Goal: Task Accomplishment & Management: Complete application form

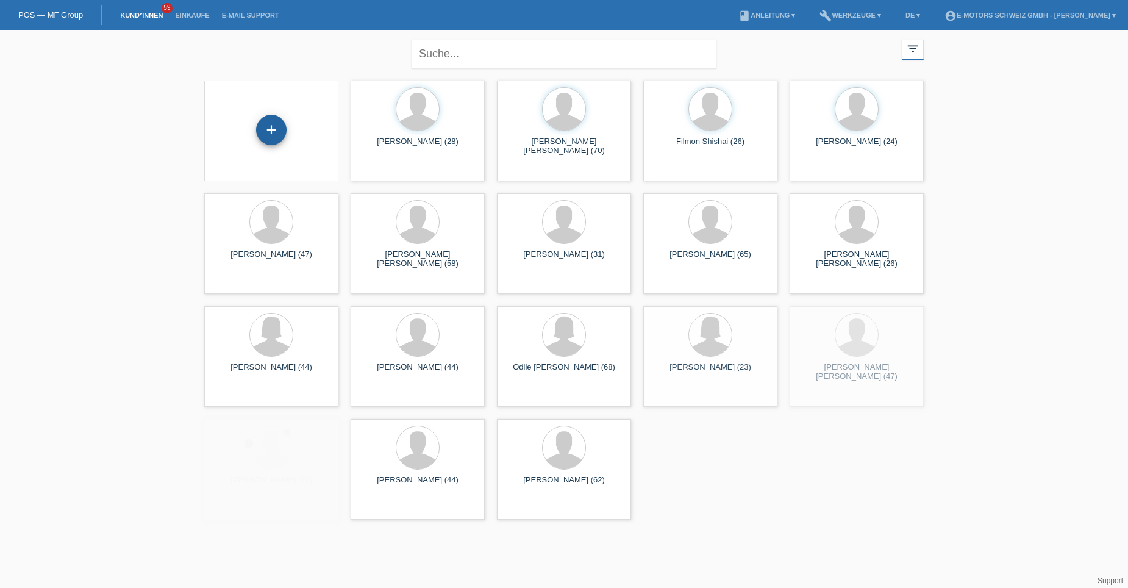
click at [273, 127] on div "+" at bounding box center [271, 130] width 30 height 30
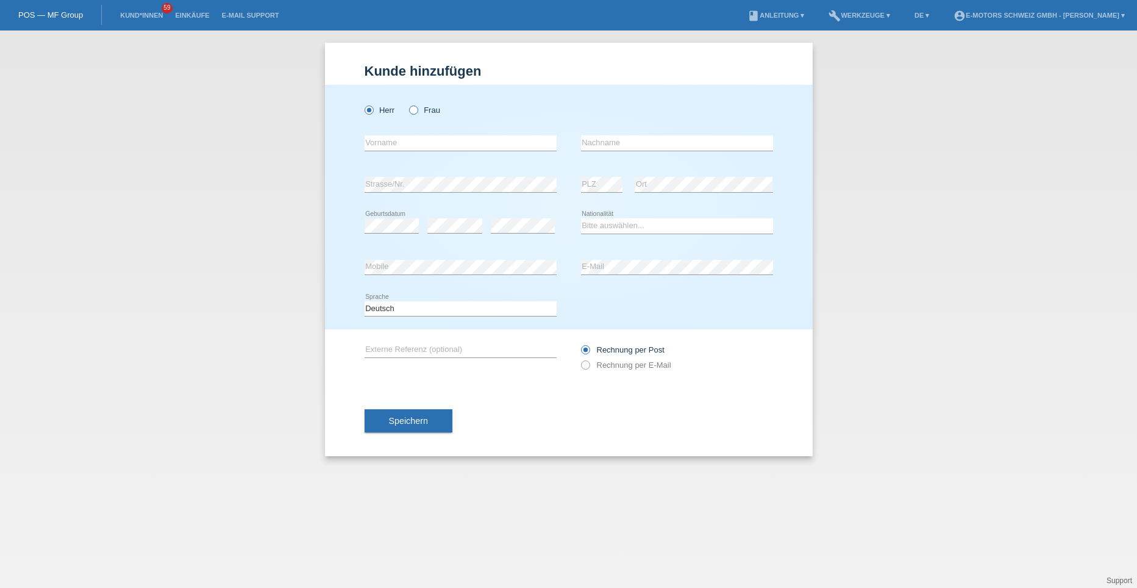
click at [407, 104] on icon at bounding box center [407, 104] width 0 height 0
click at [413, 110] on input "Frau" at bounding box center [413, 109] width 8 height 8
radio input "true"
click at [389, 144] on input "text" at bounding box center [460, 142] width 192 height 15
type input "Maryaris Paola"
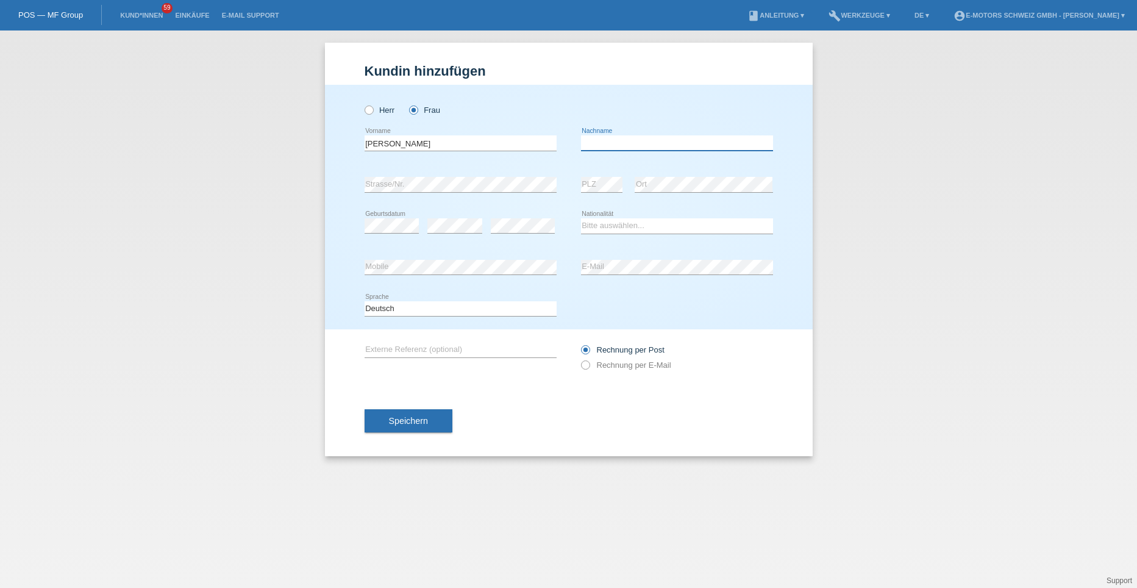
click at [604, 144] on input "text" at bounding box center [677, 142] width 192 height 15
type input "Riquett Arteaga"
click at [590, 226] on select "Bitte auswählen... [GEOGRAPHIC_DATA] [GEOGRAPHIC_DATA] [GEOGRAPHIC_DATA] [GEOGR…" at bounding box center [677, 225] width 192 height 15
select select "CH"
click at [581, 218] on select "Bitte auswählen... [GEOGRAPHIC_DATA] [GEOGRAPHIC_DATA] [GEOGRAPHIC_DATA] [GEOGR…" at bounding box center [677, 225] width 192 height 15
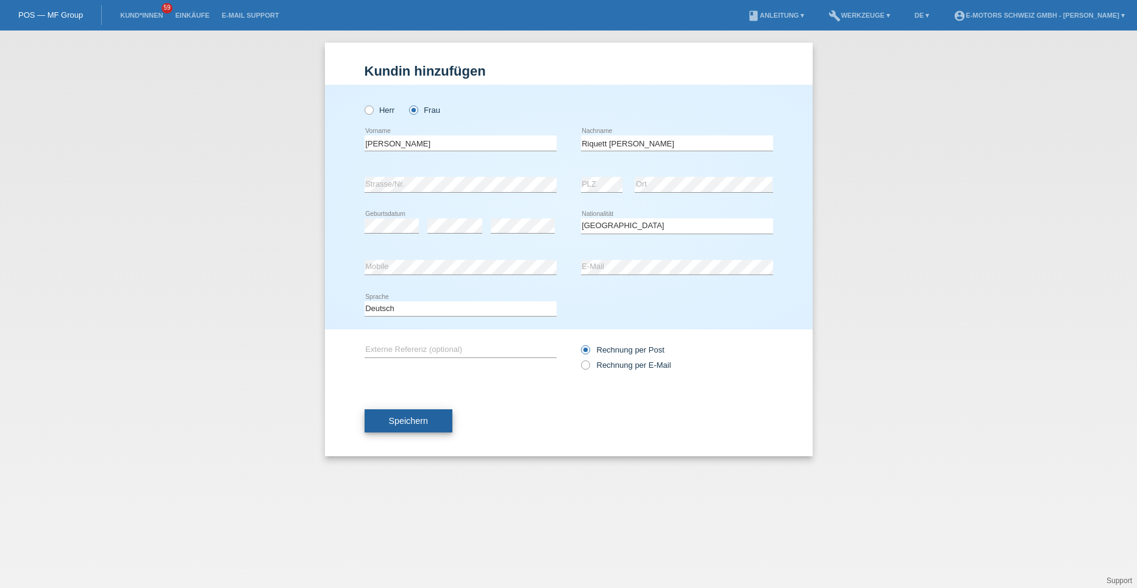
click at [413, 423] on span "Speichern" at bounding box center [408, 421] width 39 height 10
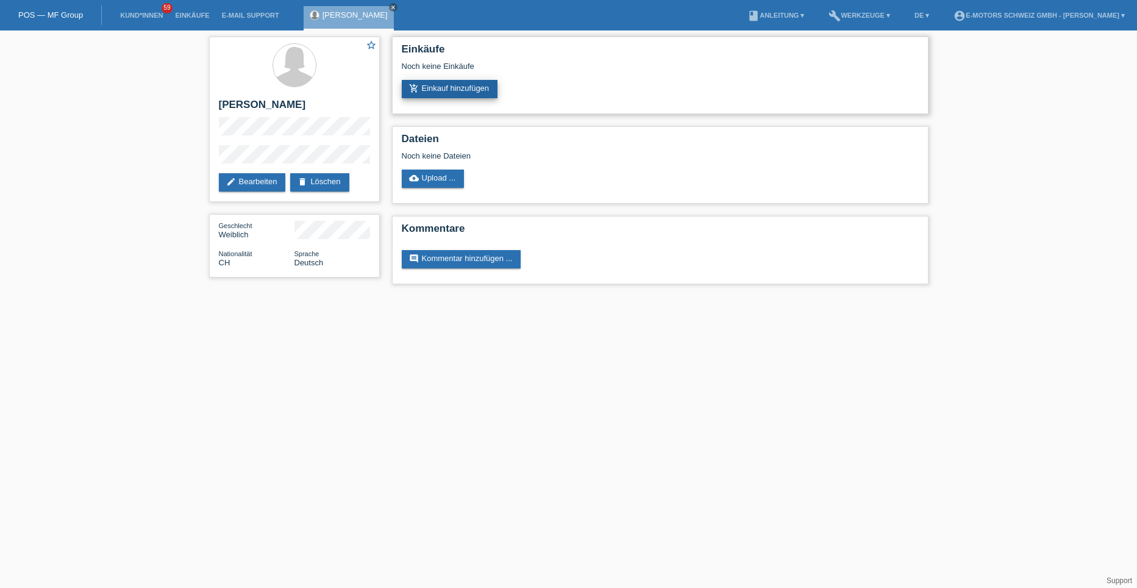
click at [432, 95] on link "add_shopping_cart Einkauf hinzufügen" at bounding box center [450, 89] width 96 height 18
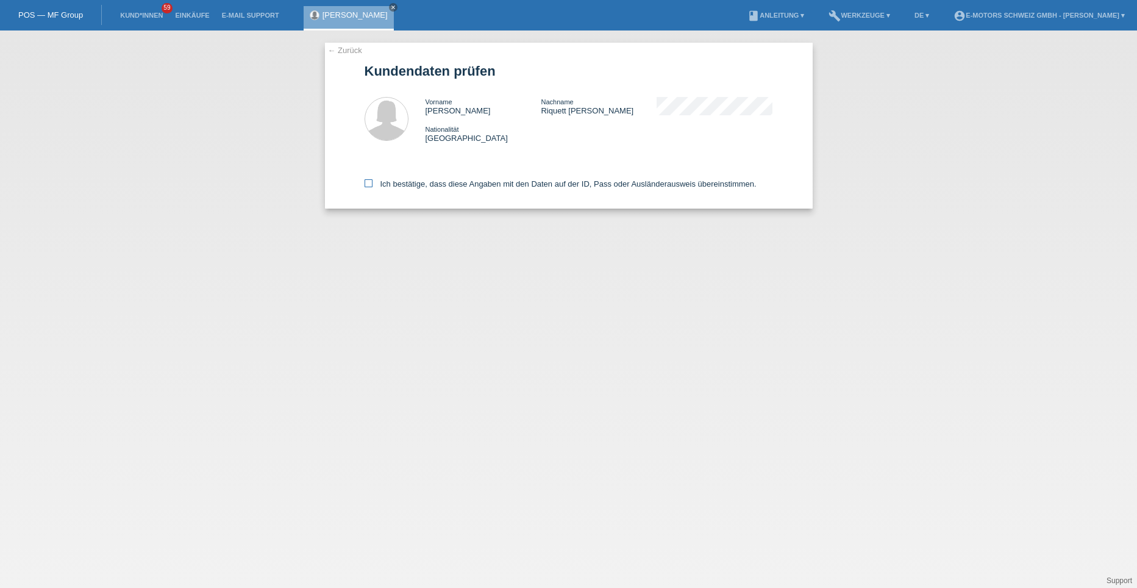
click at [370, 181] on icon at bounding box center [368, 183] width 8 height 8
click at [370, 181] on input "Ich bestätige, dass diese Angaben mit den Daten auf der ID, Pass oder Ausländer…" at bounding box center [368, 183] width 8 height 8
checkbox input "true"
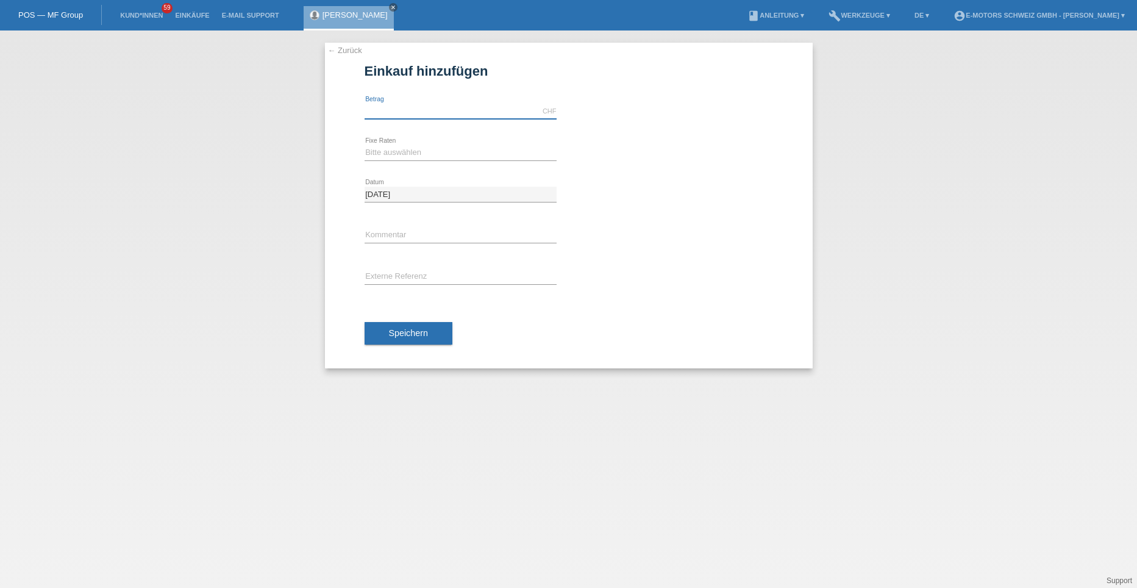
click at [380, 112] on input "text" at bounding box center [460, 111] width 192 height 15
type input "5000.00"
click at [390, 154] on select "Bitte auswählen 12 Raten 24 Raten 36 Raten 48 Raten" at bounding box center [460, 152] width 192 height 15
select select "214"
click at [364, 145] on select "Bitte auswählen 12 Raten 24 Raten 36 Raten 48 Raten" at bounding box center [460, 152] width 192 height 15
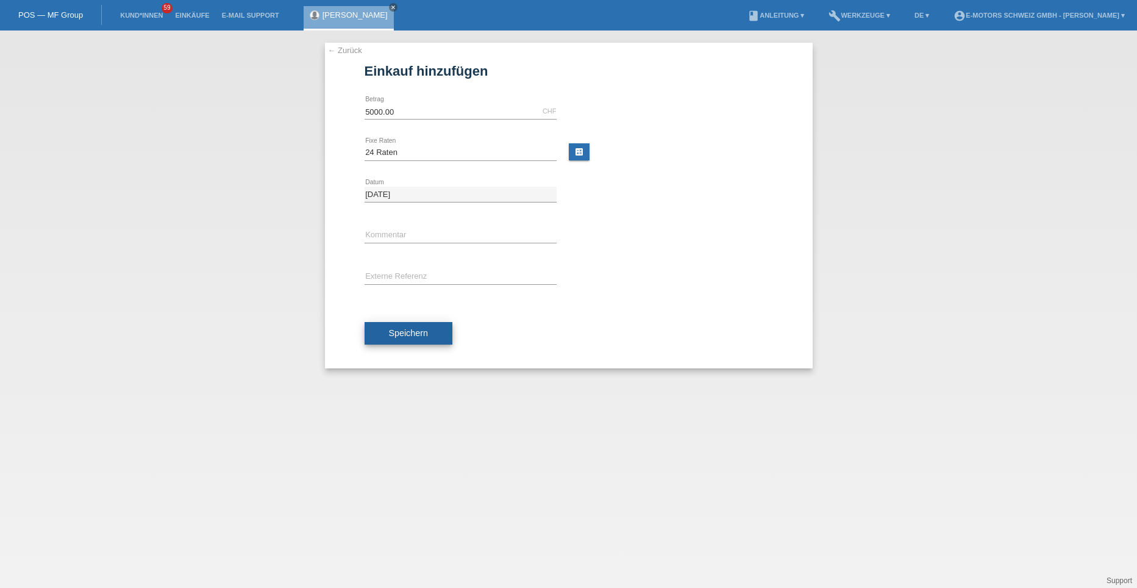
click at [401, 336] on span "Speichern" at bounding box center [408, 333] width 39 height 10
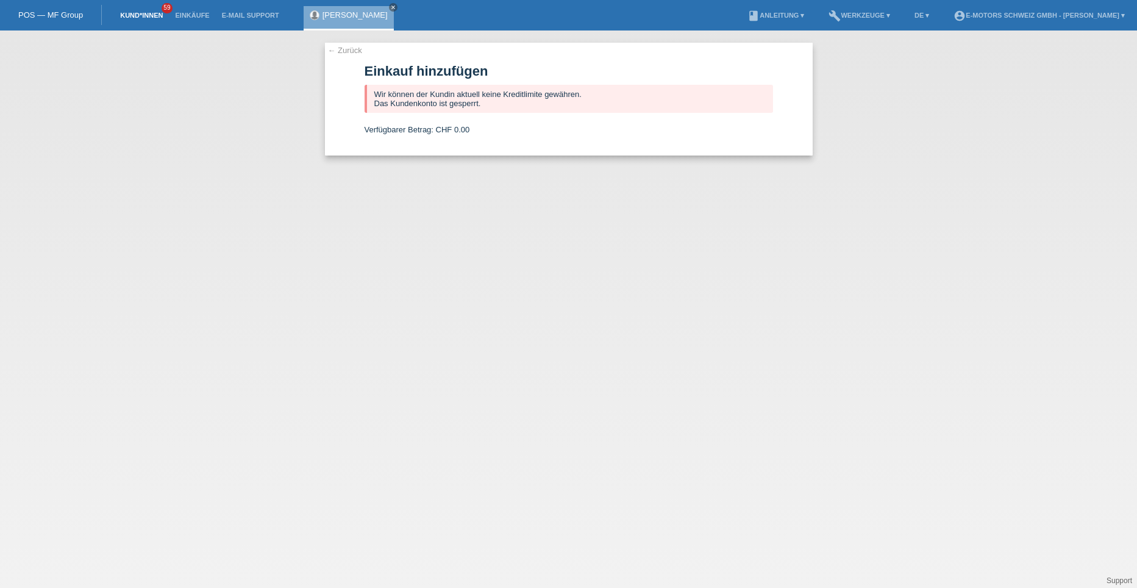
click at [133, 16] on link "Kund*innen" at bounding box center [141, 15] width 55 height 7
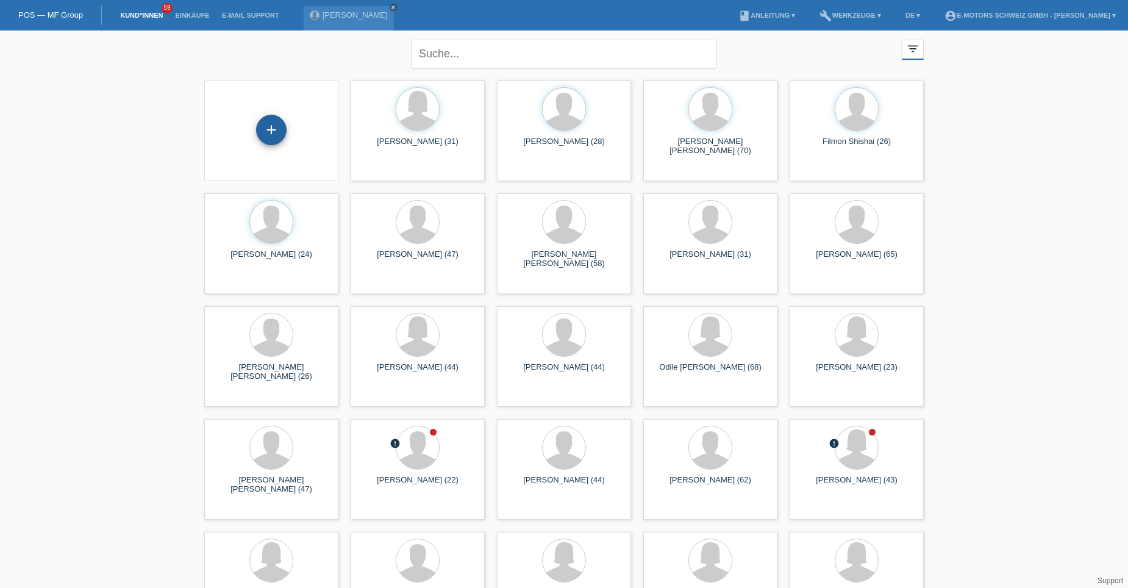
click at [280, 129] on div "+" at bounding box center [271, 130] width 30 height 30
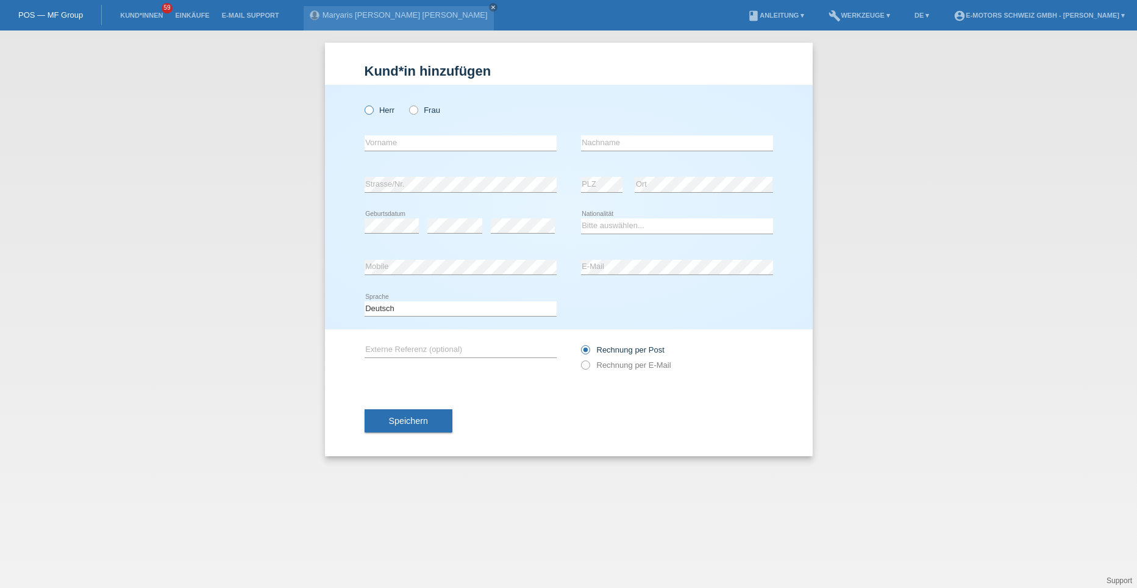
click at [362, 104] on icon at bounding box center [362, 104] width 0 height 0
click at [369, 110] on input "Herr" at bounding box center [368, 109] width 8 height 8
radio input "true"
click at [386, 147] on input "text" at bounding box center [460, 142] width 192 height 15
type input "[PERSON_NAME]"
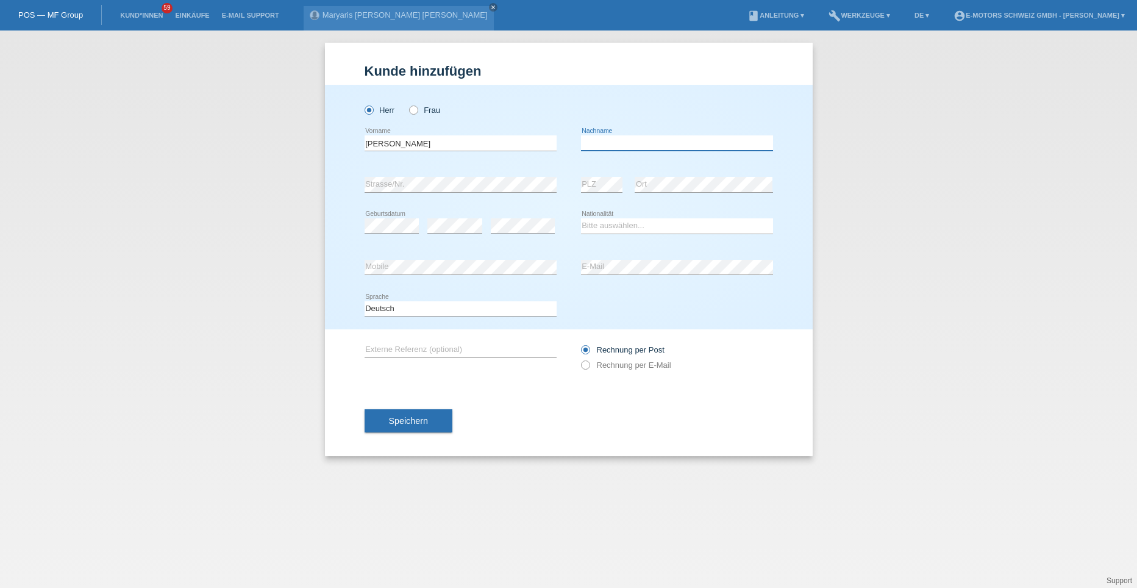
click at [612, 144] on input "text" at bounding box center [677, 142] width 192 height 15
type input "Mueses Ogando"
click at [557, 158] on div "Jan Felix error Vorname Mueses Ogando error Nachname" at bounding box center [568, 143] width 408 height 41
click at [597, 224] on select "Bitte auswählen... Schweiz Deutschland Liechtenstein Österreich ------------ Af…" at bounding box center [677, 225] width 192 height 15
select select "ES"
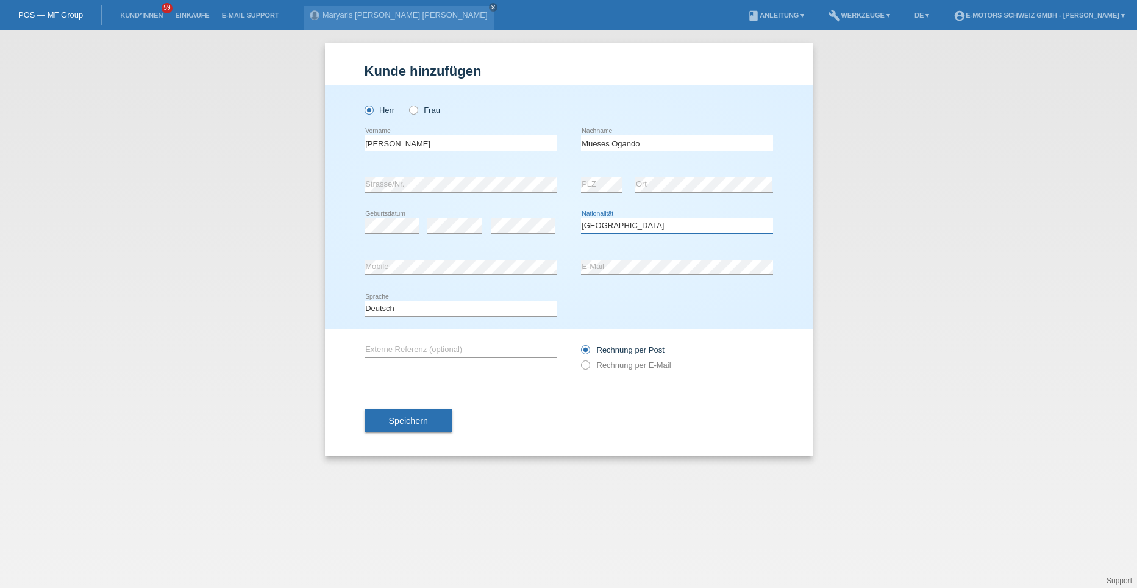
click at [581, 218] on select "Bitte auswählen... Schweiz Deutschland Liechtenstein Österreich ------------ Af…" at bounding box center [677, 225] width 192 height 15
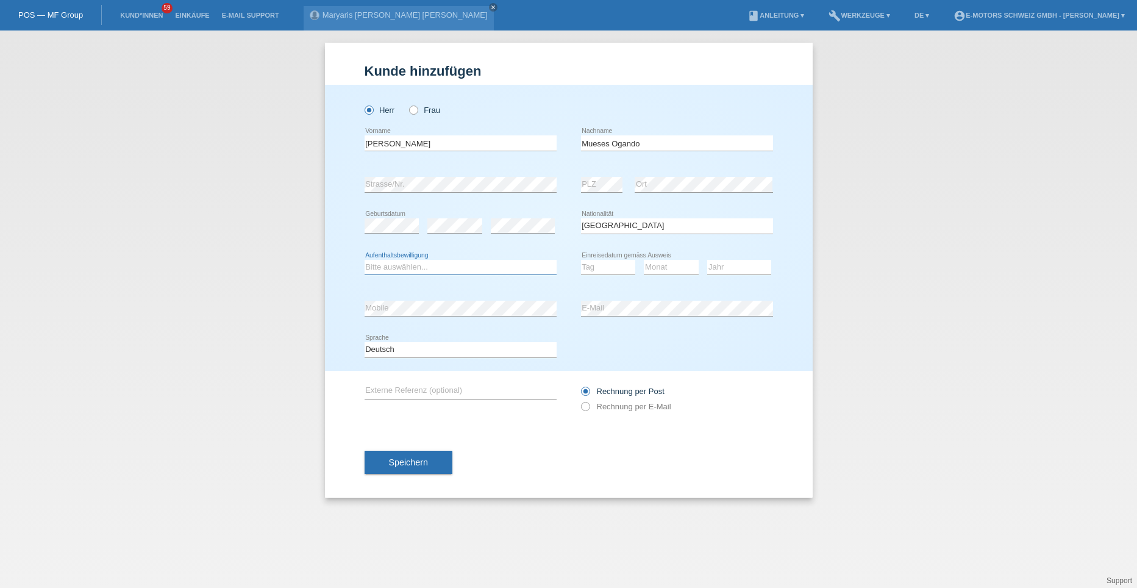
click at [425, 265] on select "Bitte auswählen... C B B - Flüchtlingsstatus Andere" at bounding box center [460, 267] width 192 height 15
select select "B"
click at [364, 260] on select "Bitte auswählen... C B B - Flüchtlingsstatus Andere" at bounding box center [460, 267] width 192 height 15
click at [605, 269] on select "Tag 01 02 03 04 05 06 07 08 09 10 11" at bounding box center [608, 267] width 55 height 15
select select "15"
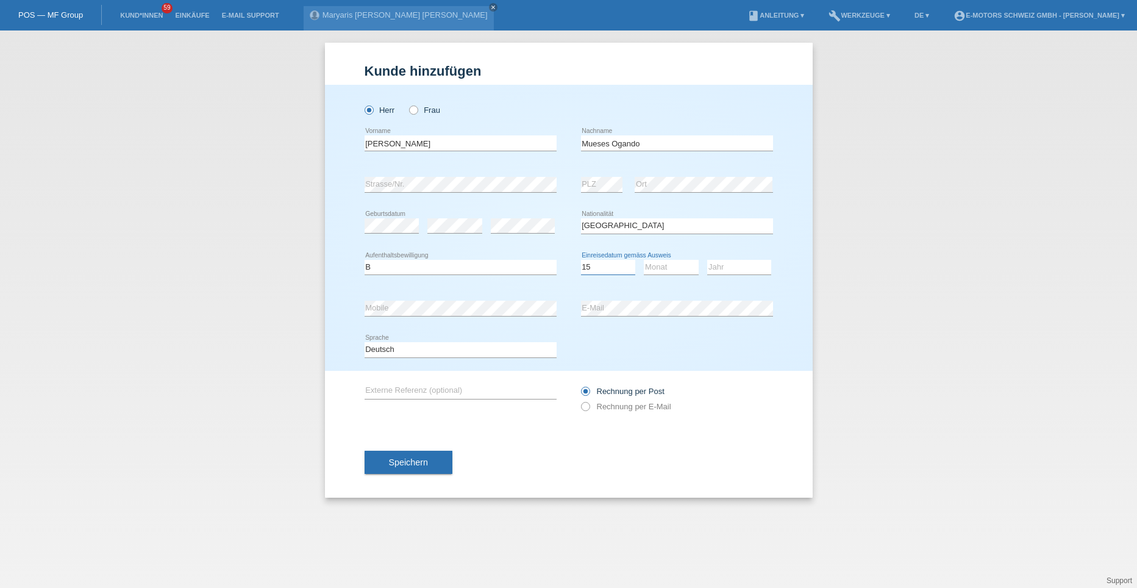
click at [581, 260] on select "Tag 01 02 03 04 05 06 07 08 09 10 11" at bounding box center [608, 267] width 55 height 15
click at [653, 270] on select "Monat 01 02 03 04 05 06 07 08 09 10 11" at bounding box center [671, 267] width 55 height 15
select select "12"
click at [644, 260] on select "Monat 01 02 03 04 05 06 07 08 09 10 11" at bounding box center [671, 267] width 55 height 15
click at [741, 272] on select "Jahr 2025 2024 2023 2022 2021 2020 2019 2018 2017 2016 2015 2014 2013 2012 2011…" at bounding box center [739, 267] width 64 height 15
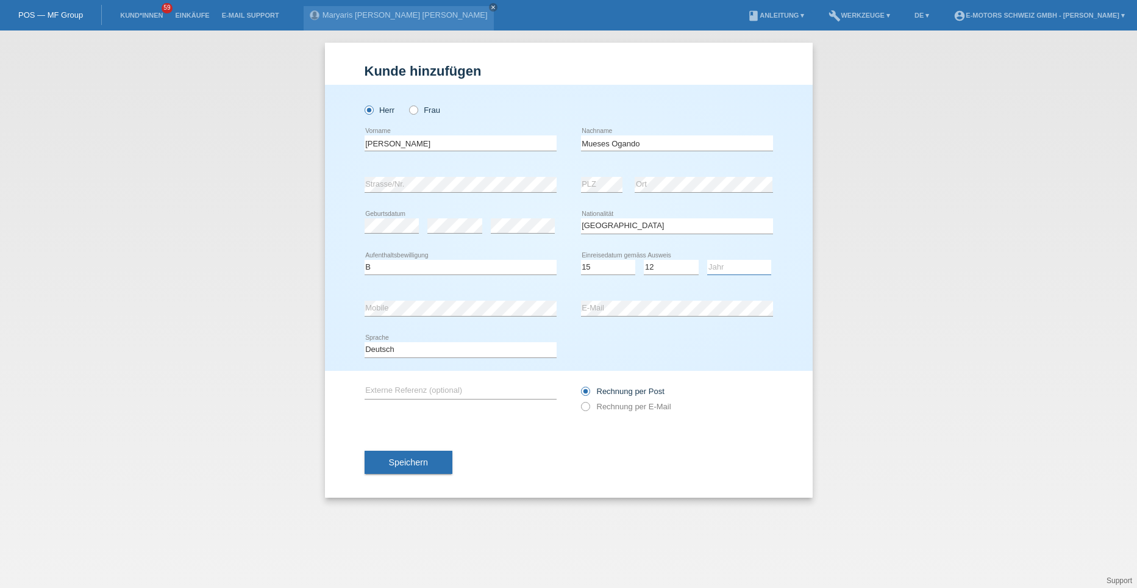
click at [741, 272] on select "Jahr 2025 2024 2023 2022 2021 2020 2019 2018 2017 2016 2015 2014 2013 2012 2011…" at bounding box center [739, 267] width 64 height 15
select select "2023"
click at [707, 260] on select "Jahr 2025 2024 2023 2022 2021 2020 2019 2018 2017 2016 2015 2014 2013 2012 2011…" at bounding box center [739, 267] width 64 height 15
click at [380, 464] on button "Speichern" at bounding box center [408, 461] width 88 height 23
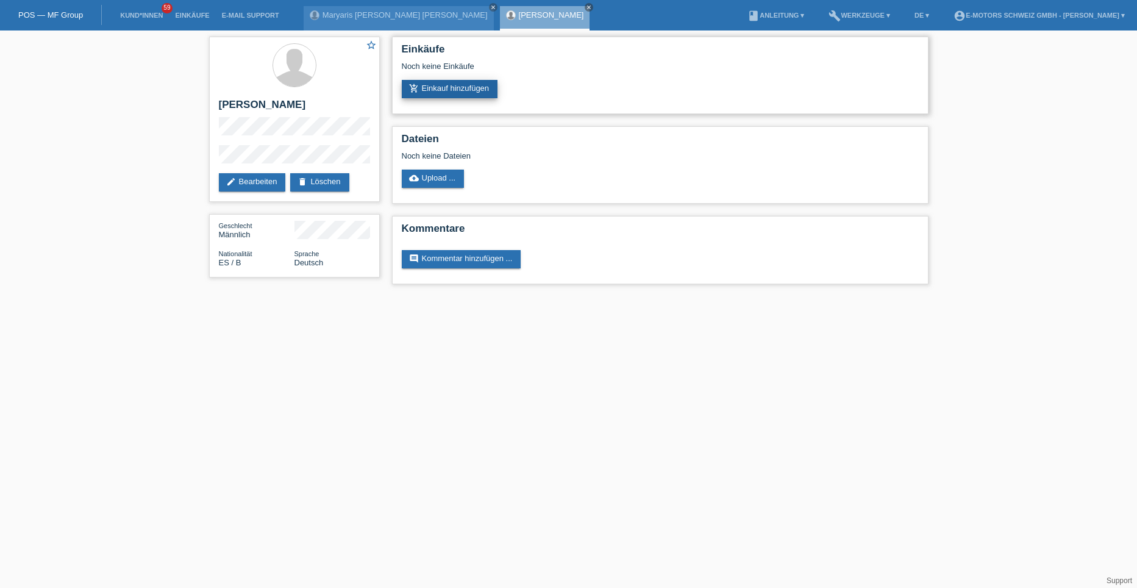
click at [444, 84] on link "add_shopping_cart Einkauf hinzufügen" at bounding box center [450, 89] width 96 height 18
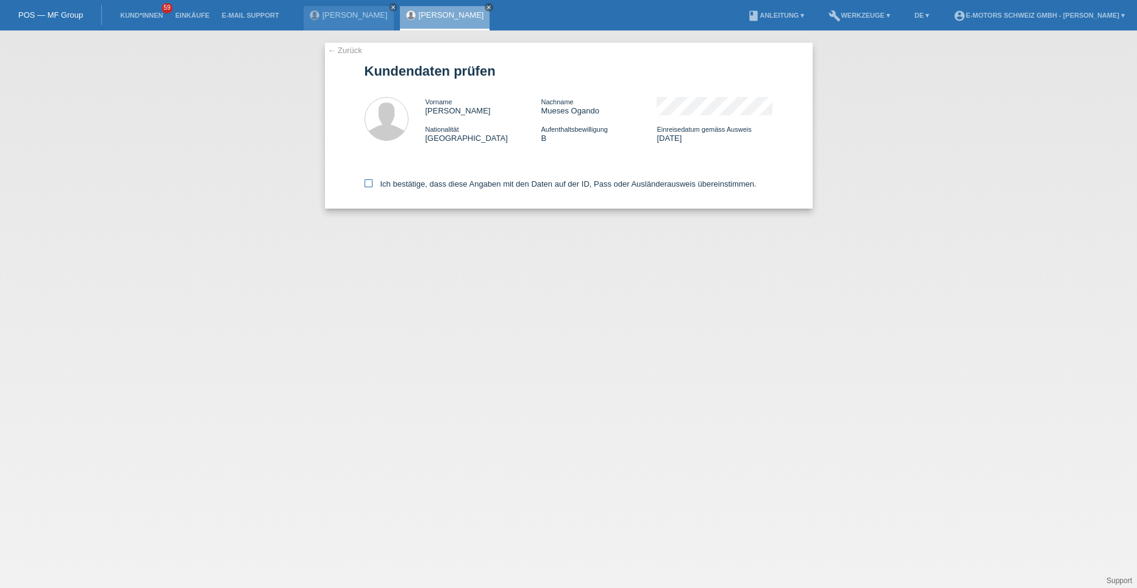
click at [368, 184] on icon at bounding box center [368, 183] width 8 height 8
click at [368, 184] on input "Ich bestätige, dass diese Angaben mit den Daten auf der ID, Pass oder Ausländer…" at bounding box center [368, 183] width 8 height 8
checkbox input "true"
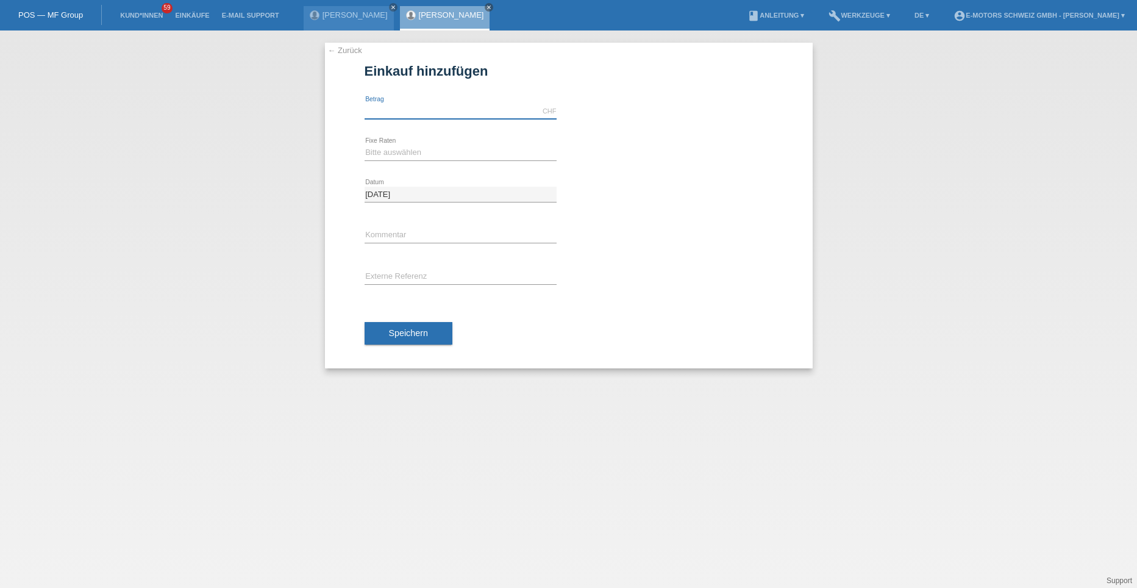
click at [390, 112] on input "text" at bounding box center [460, 111] width 192 height 15
type input "5000.00"
click at [399, 155] on select "Bitte auswählen 12 Raten 24 Raten 36 Raten 48 Raten" at bounding box center [460, 152] width 192 height 15
select select "214"
click at [364, 145] on select "Bitte auswählen 12 Raten 24 Raten 36 Raten 48 Raten" at bounding box center [460, 152] width 192 height 15
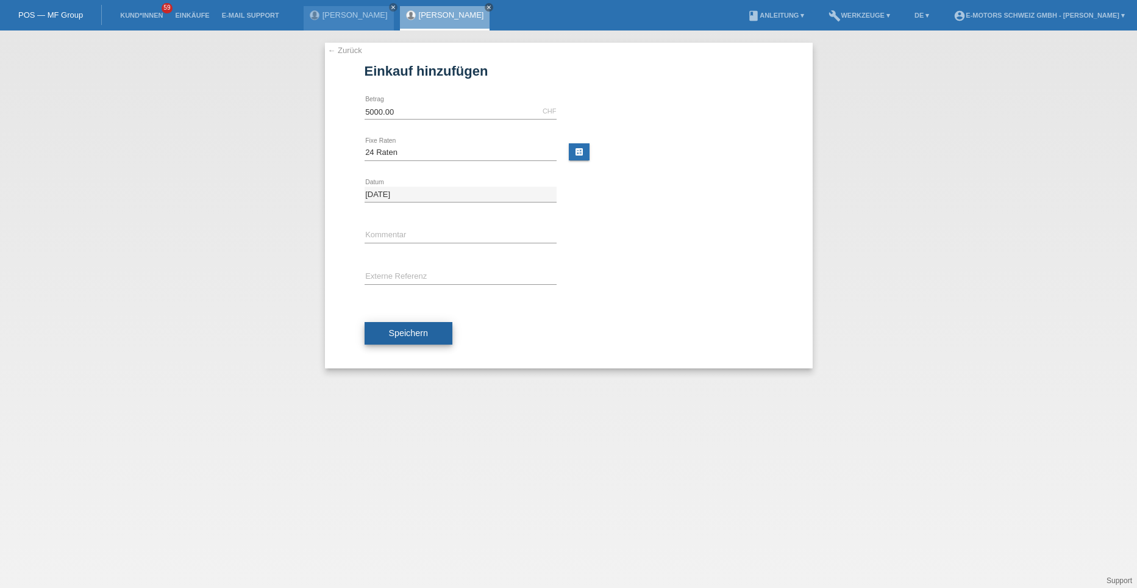
click at [411, 330] on span "Speichern" at bounding box center [408, 333] width 39 height 10
